Goal: Task Accomplishment & Management: Manage account settings

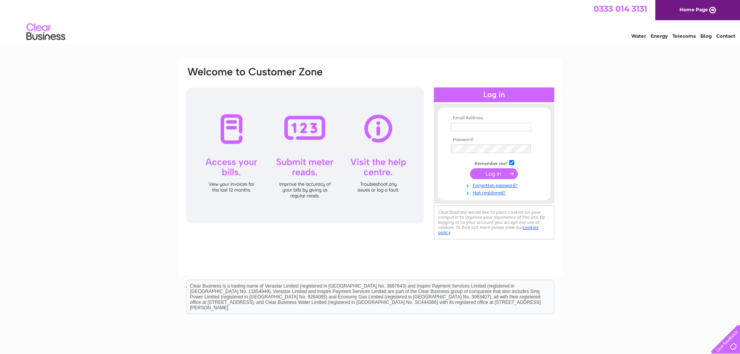
type input "hello@smart-cuisine.co.uk"
click at [497, 174] on input "submit" at bounding box center [494, 173] width 48 height 11
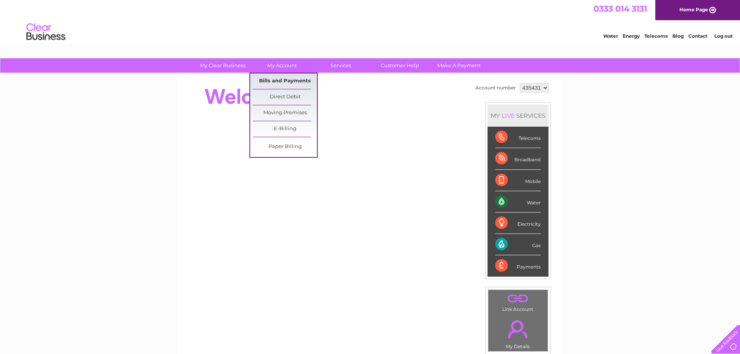
click at [290, 80] on link "Bills and Payments" at bounding box center [285, 81] width 64 height 16
